Goal: Information Seeking & Learning: Learn about a topic

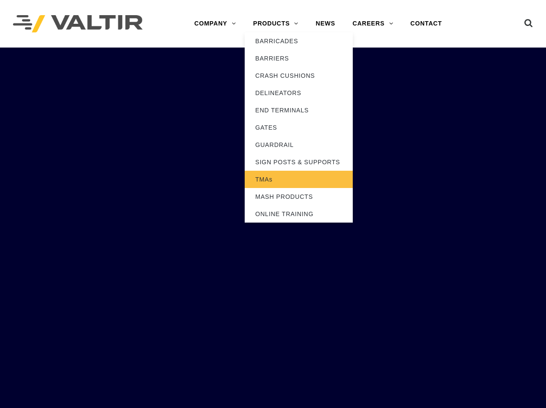
click at [273, 178] on link "TMAs" at bounding box center [298, 179] width 108 height 17
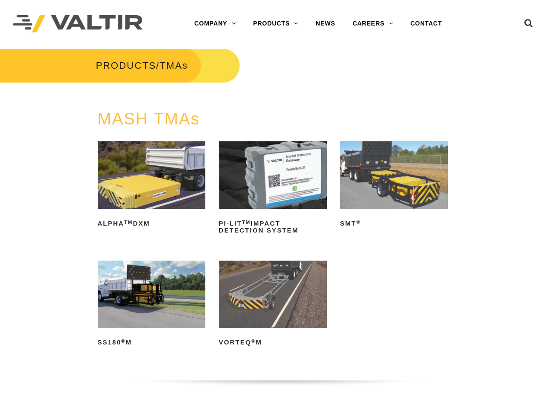
click at [141, 315] on img at bounding box center [152, 293] width 108 height 67
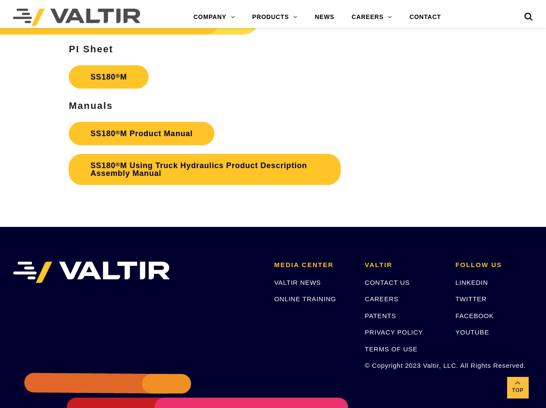
scroll to position [2223, 0]
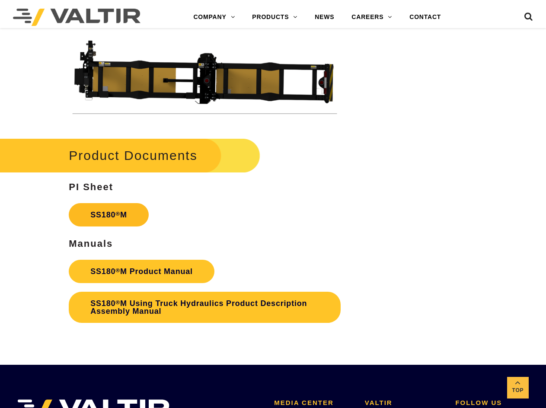
click at [112, 211] on link "SS180 ® M" at bounding box center [109, 214] width 80 height 23
